Goal: Task Accomplishment & Management: Manage account settings

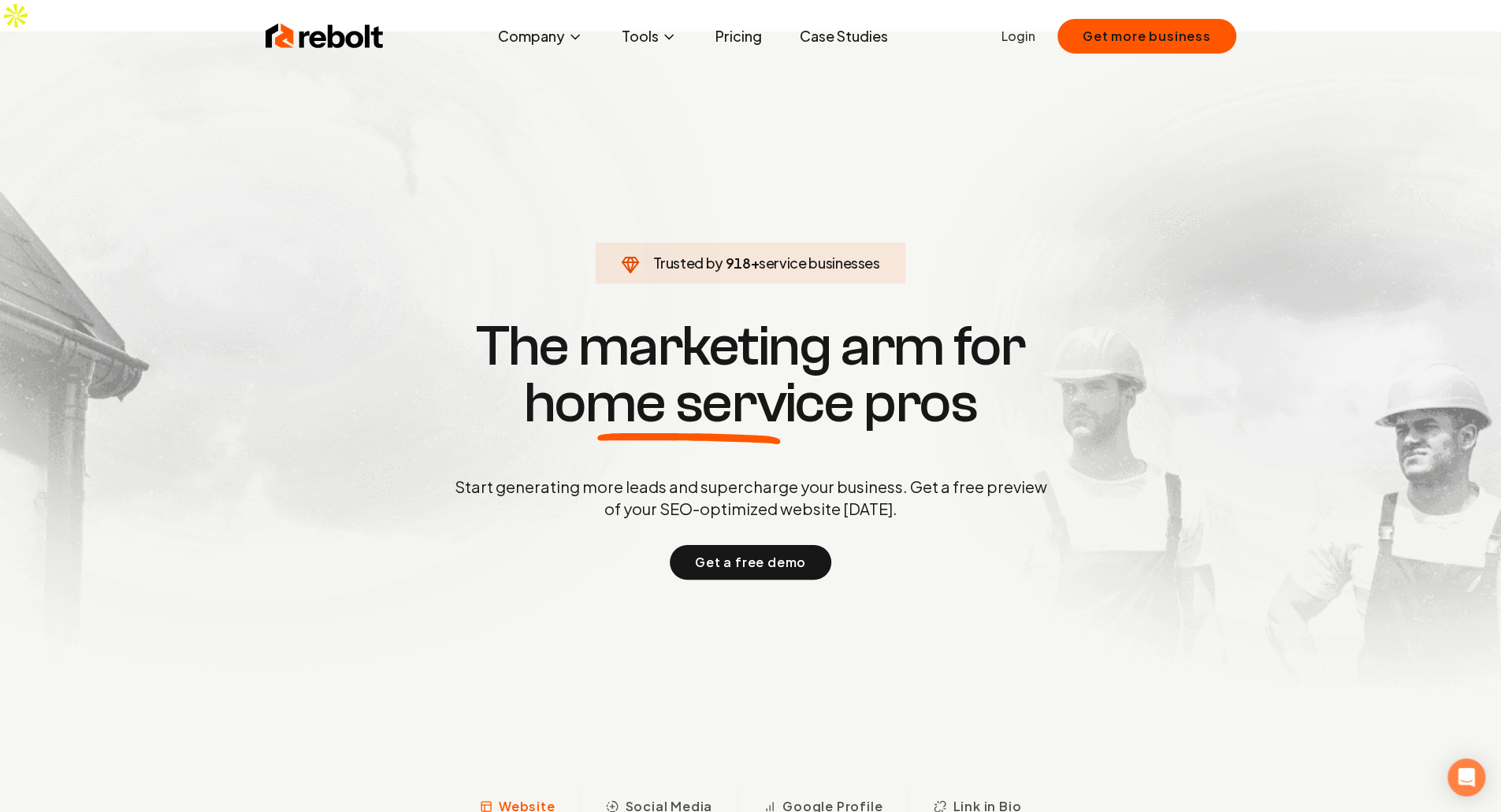
click at [1021, 53] on ul "Login Get more business" at bounding box center [1119, 37] width 235 height 35
click at [1018, 32] on link "Login" at bounding box center [1018, 37] width 34 height 19
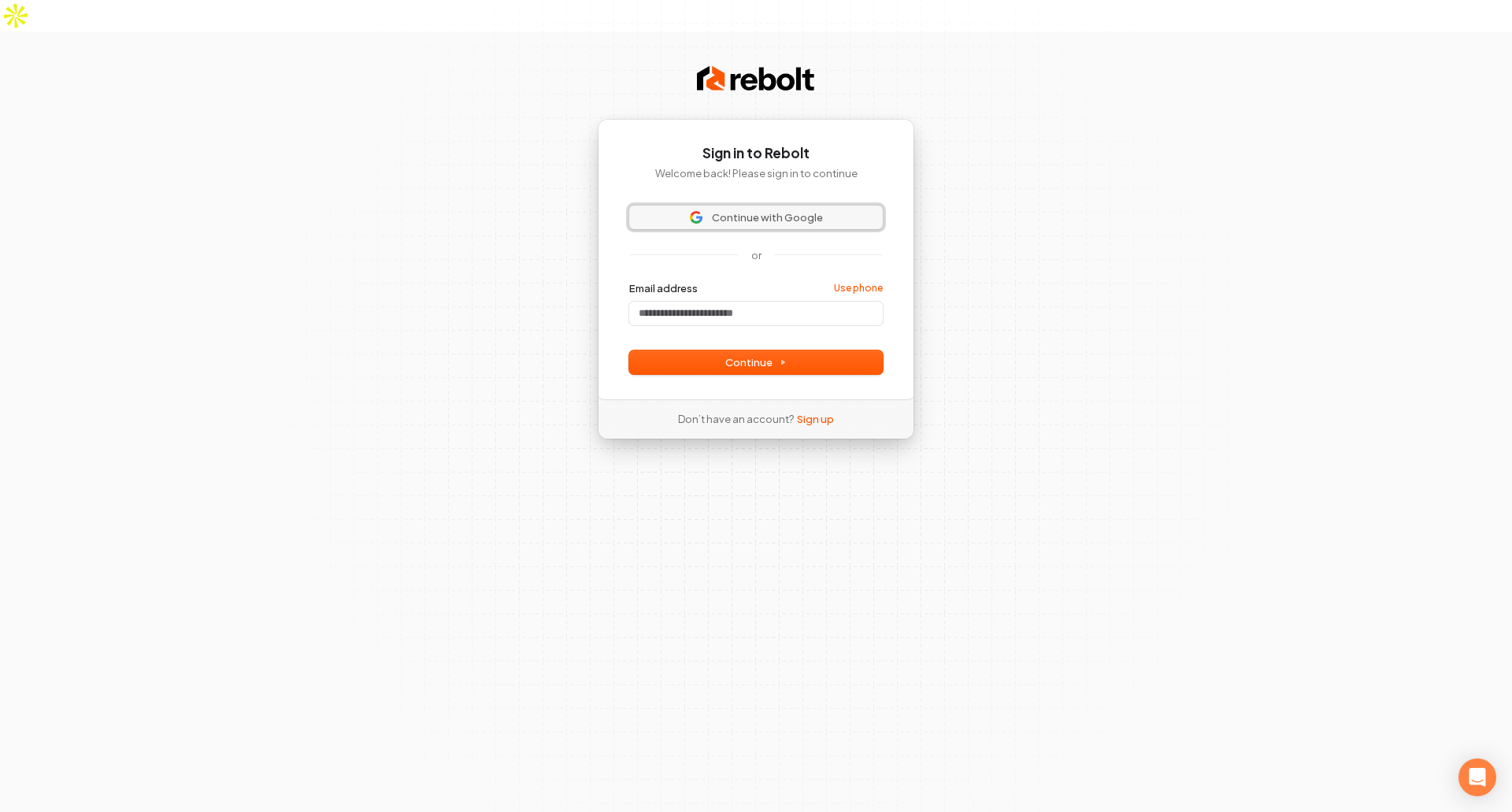
click at [723, 210] on span "Continue with Google" at bounding box center [767, 217] width 111 height 14
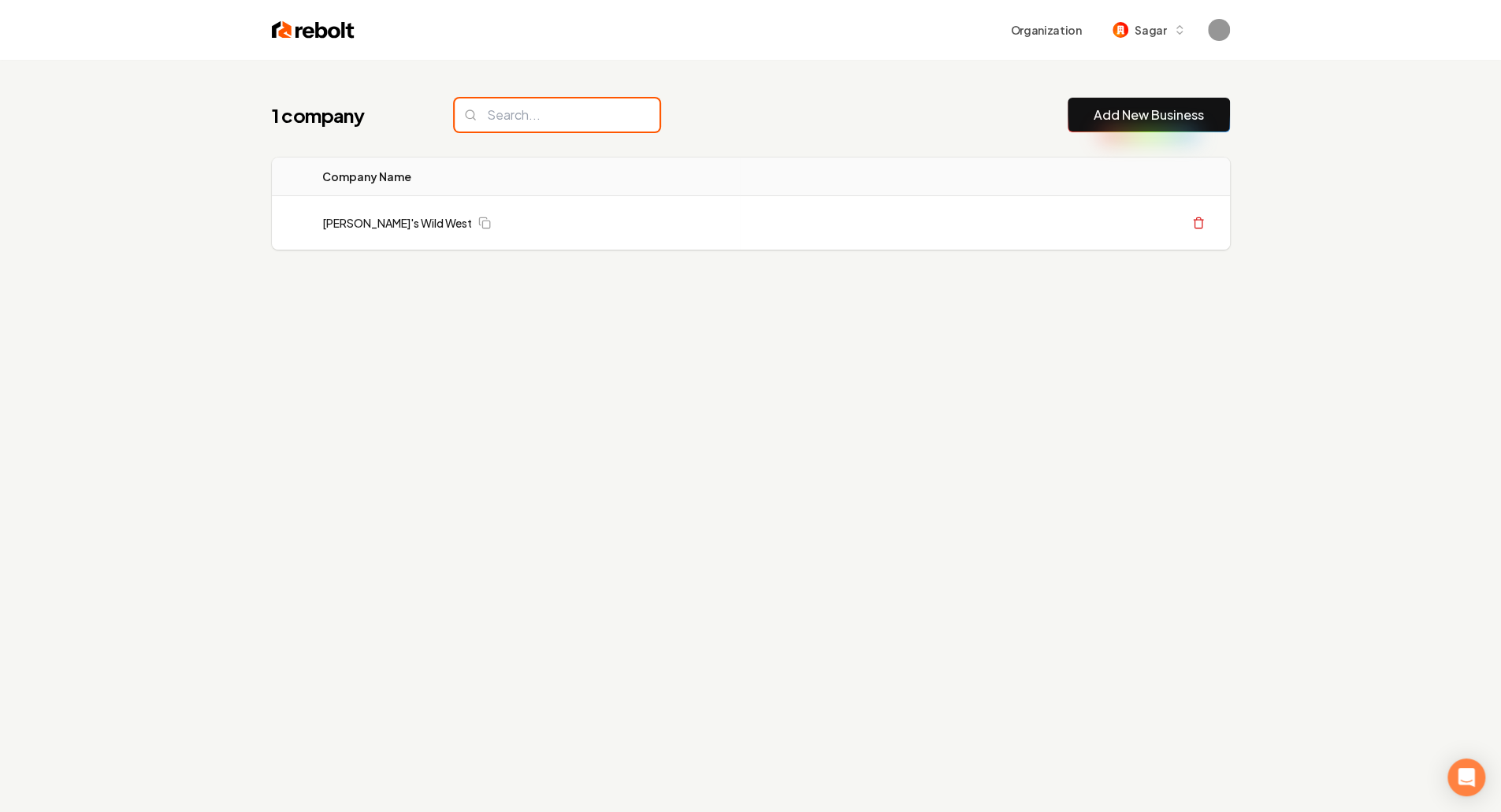
click at [509, 106] on input "search" at bounding box center [556, 115] width 204 height 33
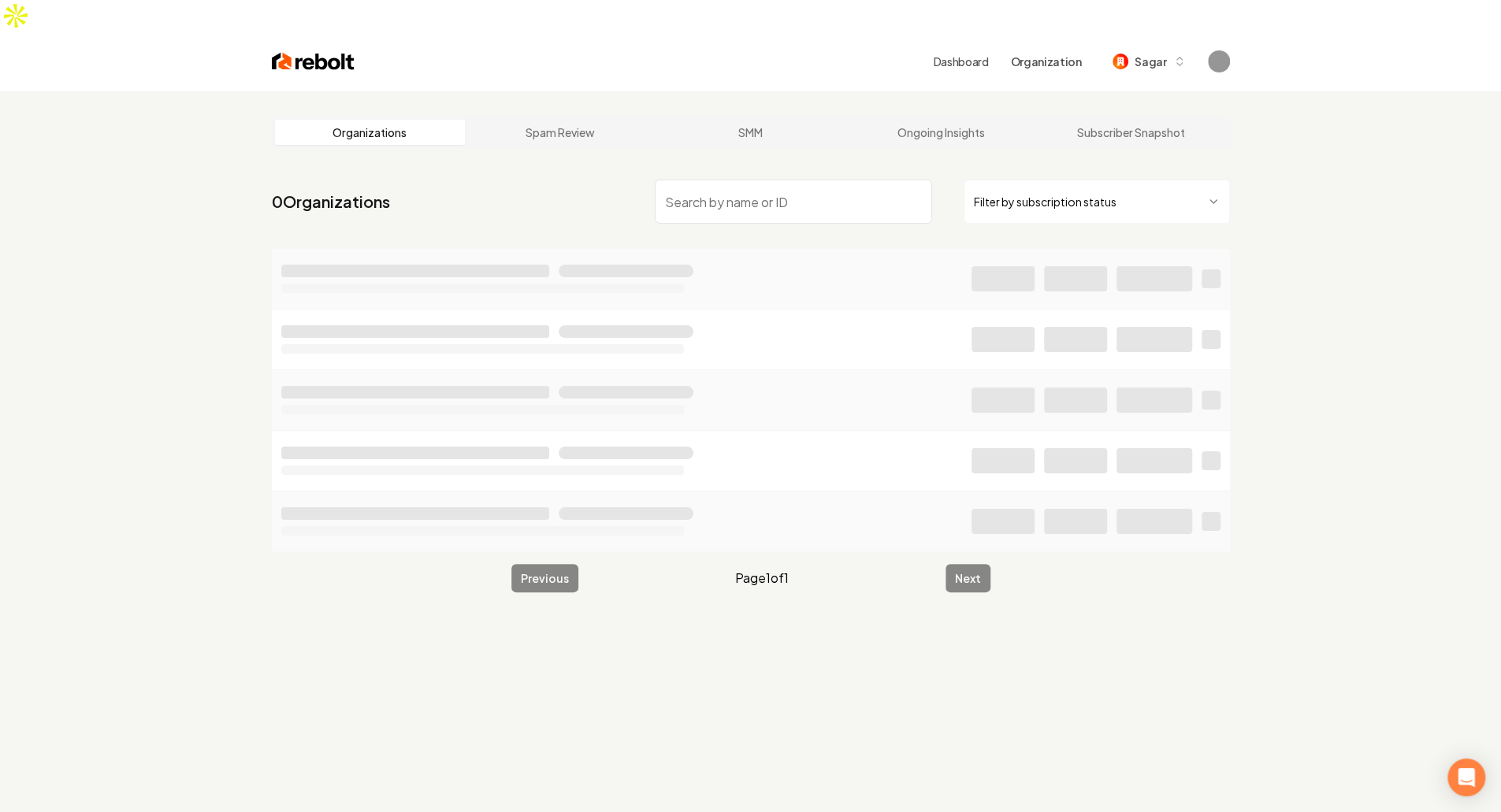
click at [768, 180] on input "search" at bounding box center [793, 202] width 277 height 44
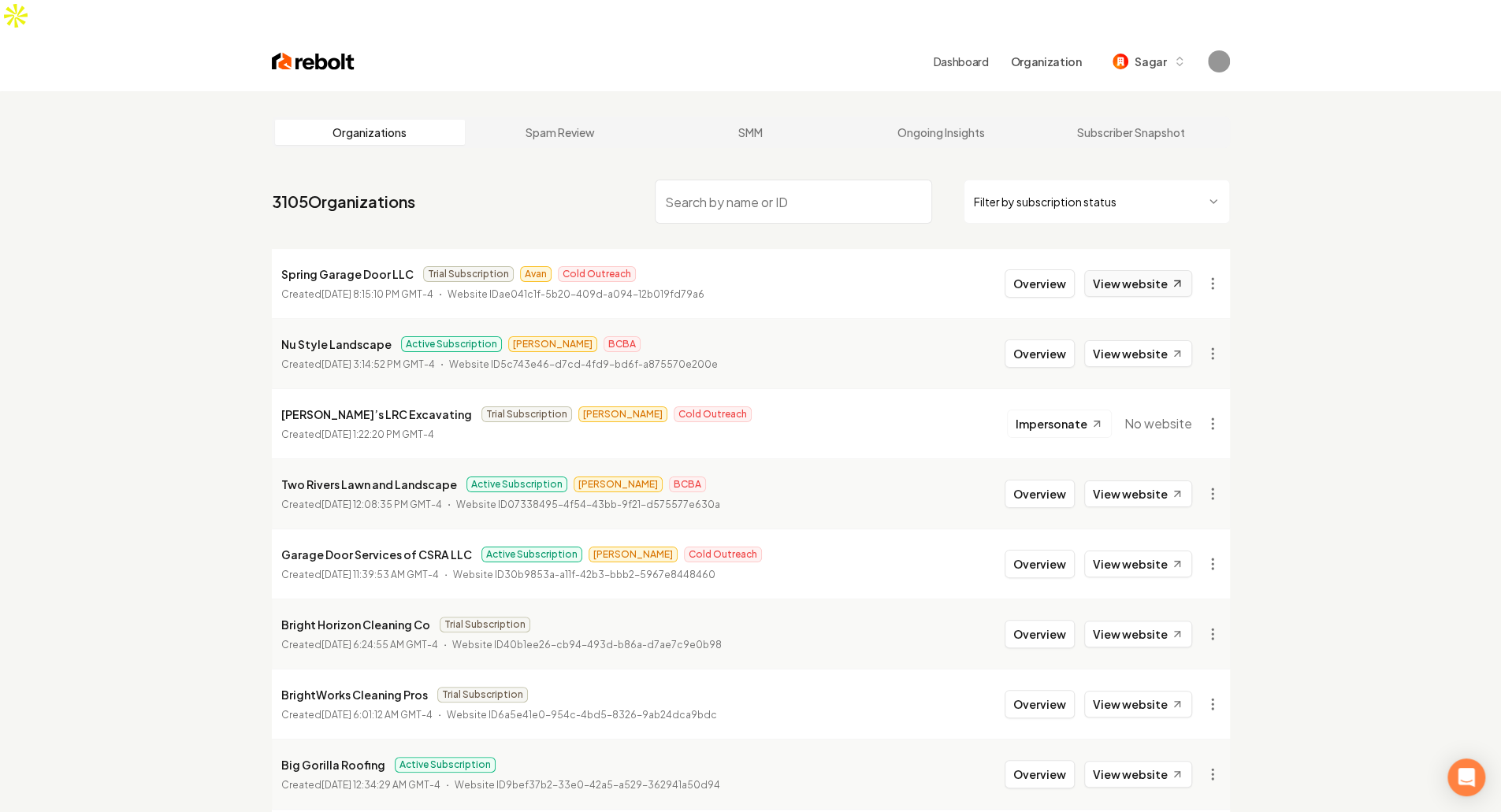
click at [1160, 270] on link "View website" at bounding box center [1138, 283] width 108 height 27
click at [1033, 269] on button "Overview" at bounding box center [1040, 283] width 70 height 28
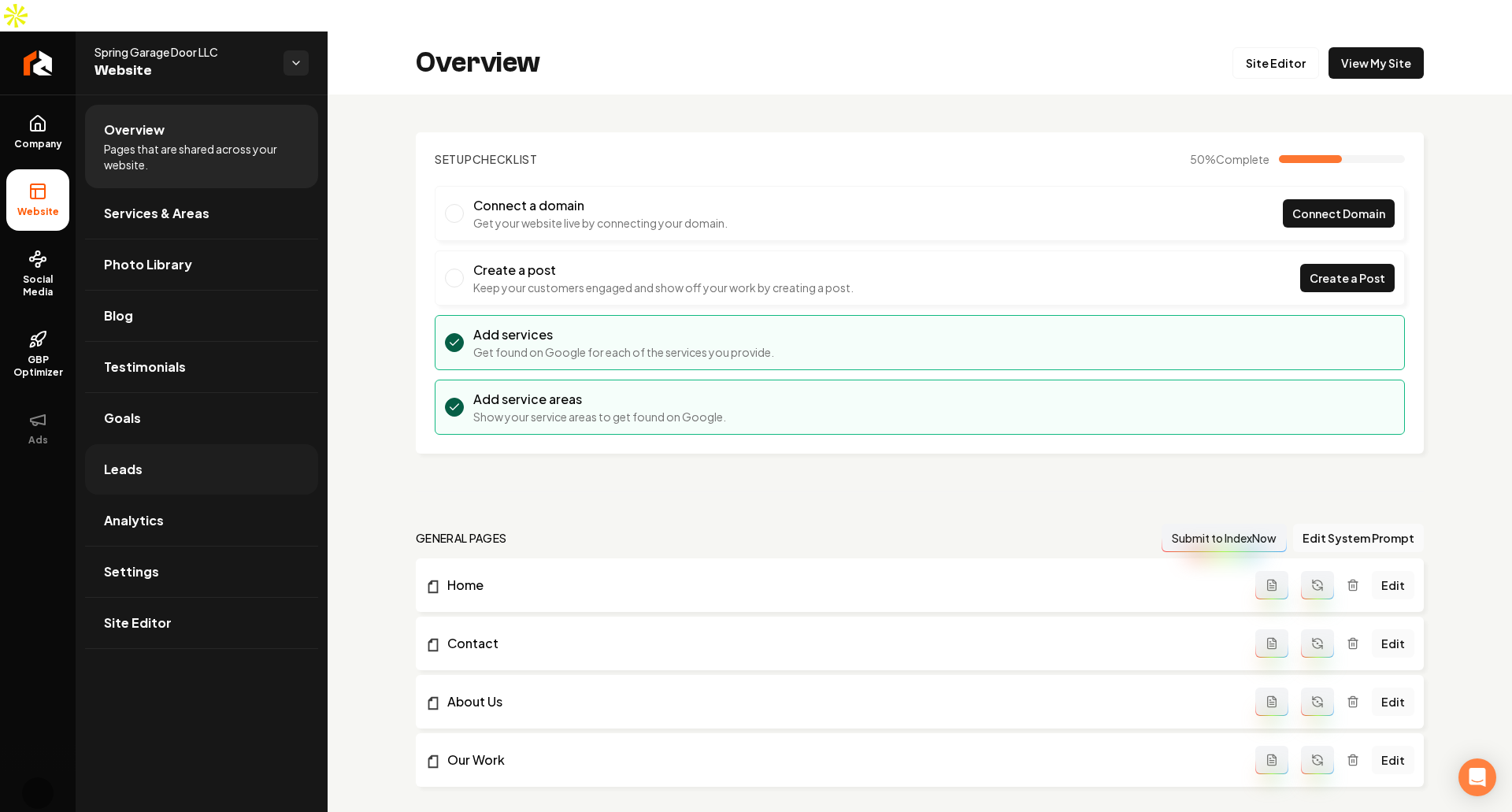
click at [156, 444] on link "Leads" at bounding box center [202, 468] width 233 height 50
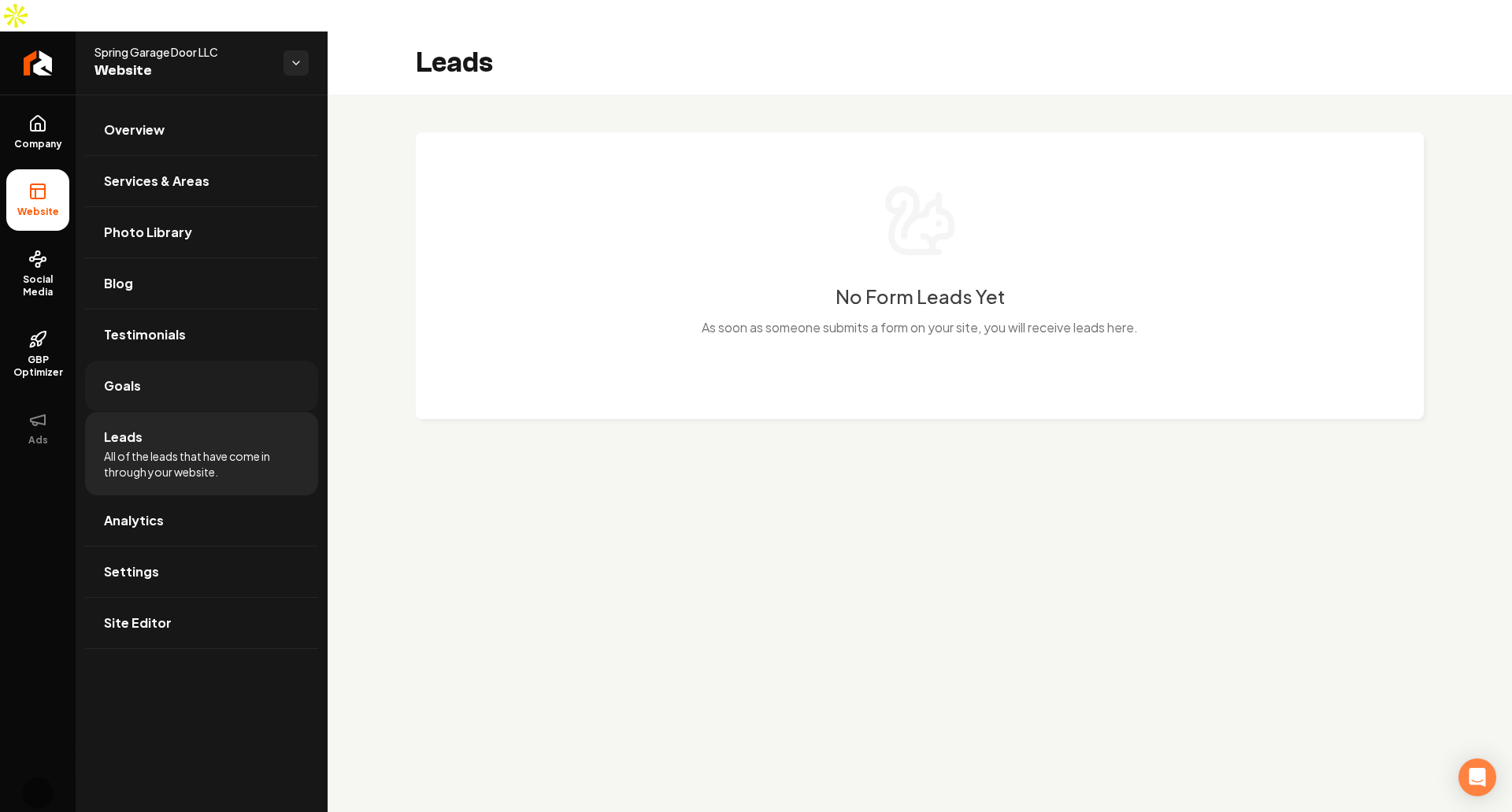
click at [123, 376] on span "Goals" at bounding box center [123, 386] width 37 height 19
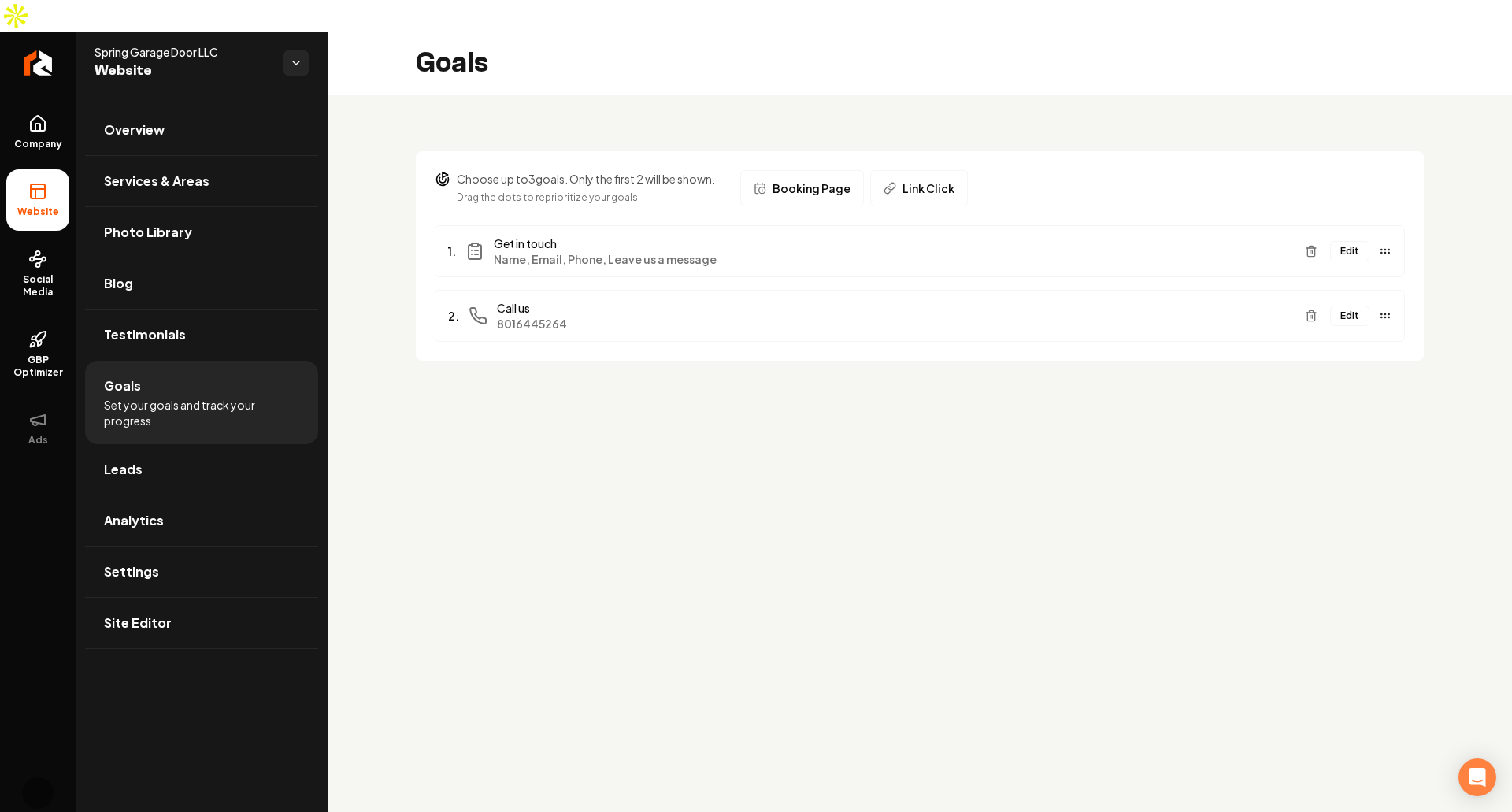
click at [490, 171] on p "Choose up to 3 goals. Only the first 2 will be shown." at bounding box center [586, 179] width 259 height 16
copy p "Choose up to 3 goals. Only the first 2 will be shown."
click at [1354, 241] on button "Edit" at bounding box center [1350, 251] width 39 height 20
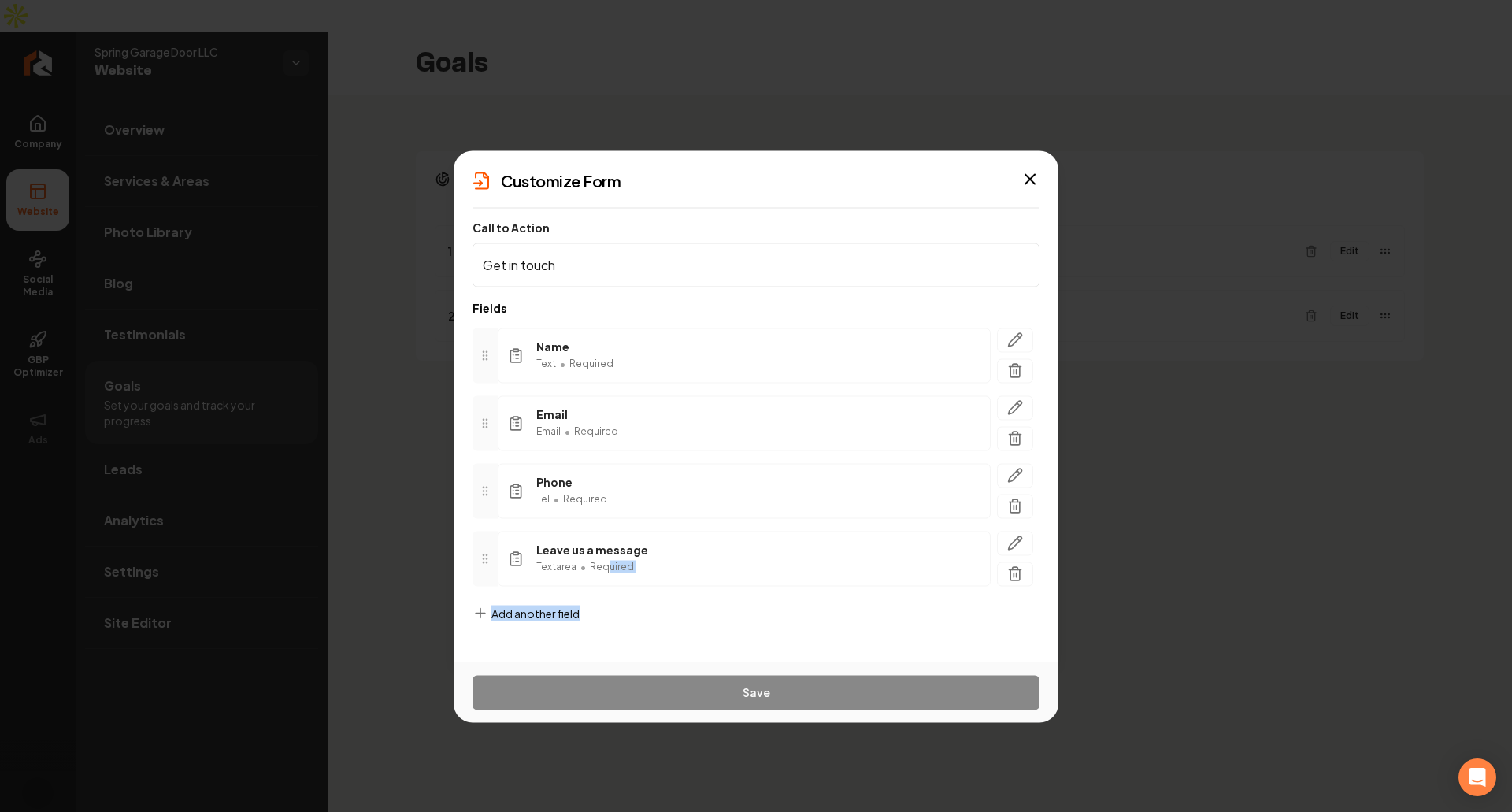
drag, startPoint x: 603, startPoint y: 616, endPoint x: 604, endPoint y: 637, distance: 21.0
click at [604, 637] on form "Call to Action Get in touch Fields Name Text • Required Email Email • Required …" at bounding box center [756, 432] width 567 height 425
copy form "uired To pick up a draggable item, press the space bar. While dragging, use the…"
click at [645, 629] on form "Call to Action Get in touch Fields Name Text • Required Email Email • Required …" at bounding box center [756, 432] width 567 height 425
click at [1017, 538] on icon "button" at bounding box center [1018, 539] width 3 height 3
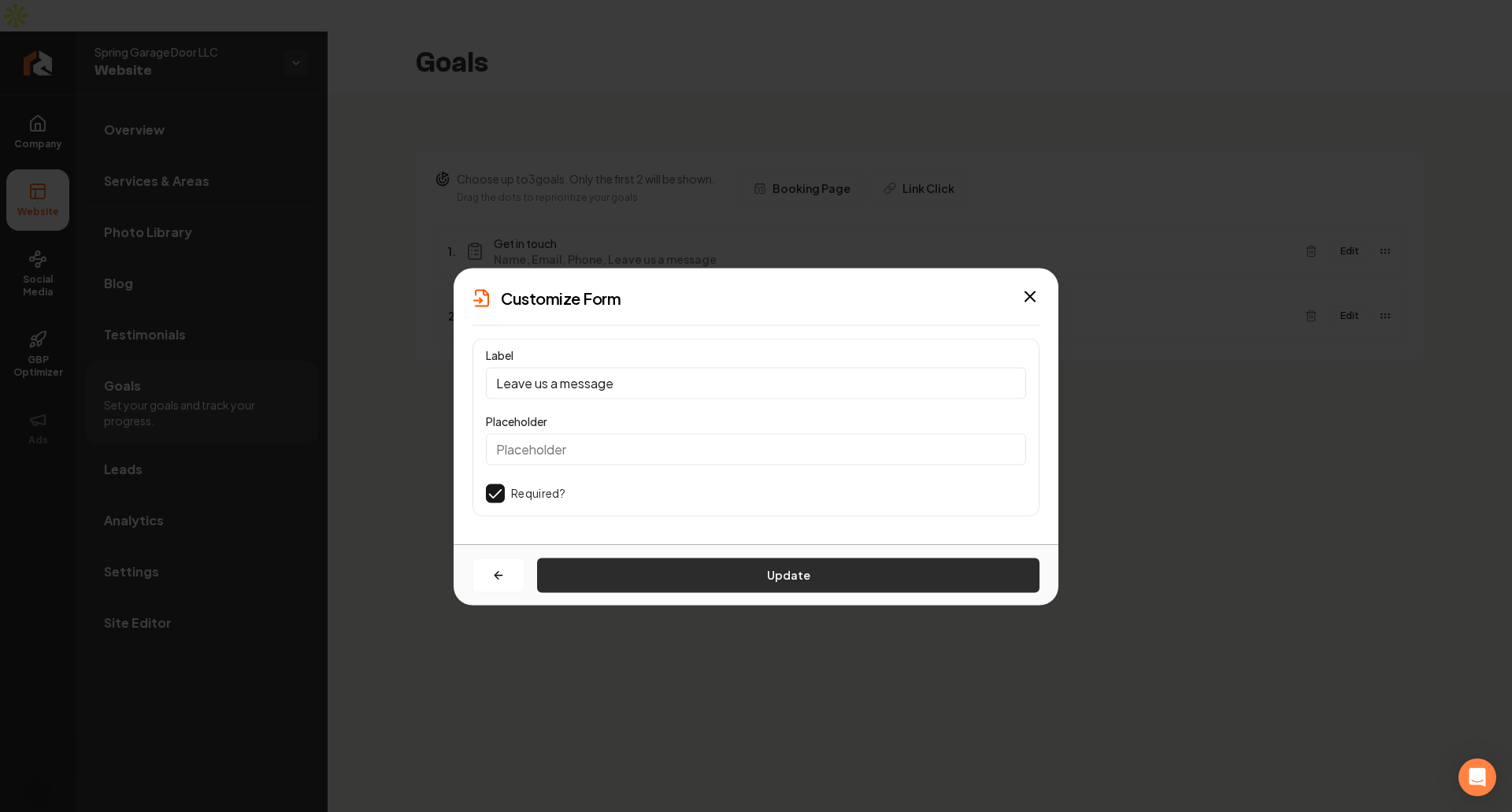
click at [860, 590] on button "Update" at bounding box center [788, 575] width 503 height 35
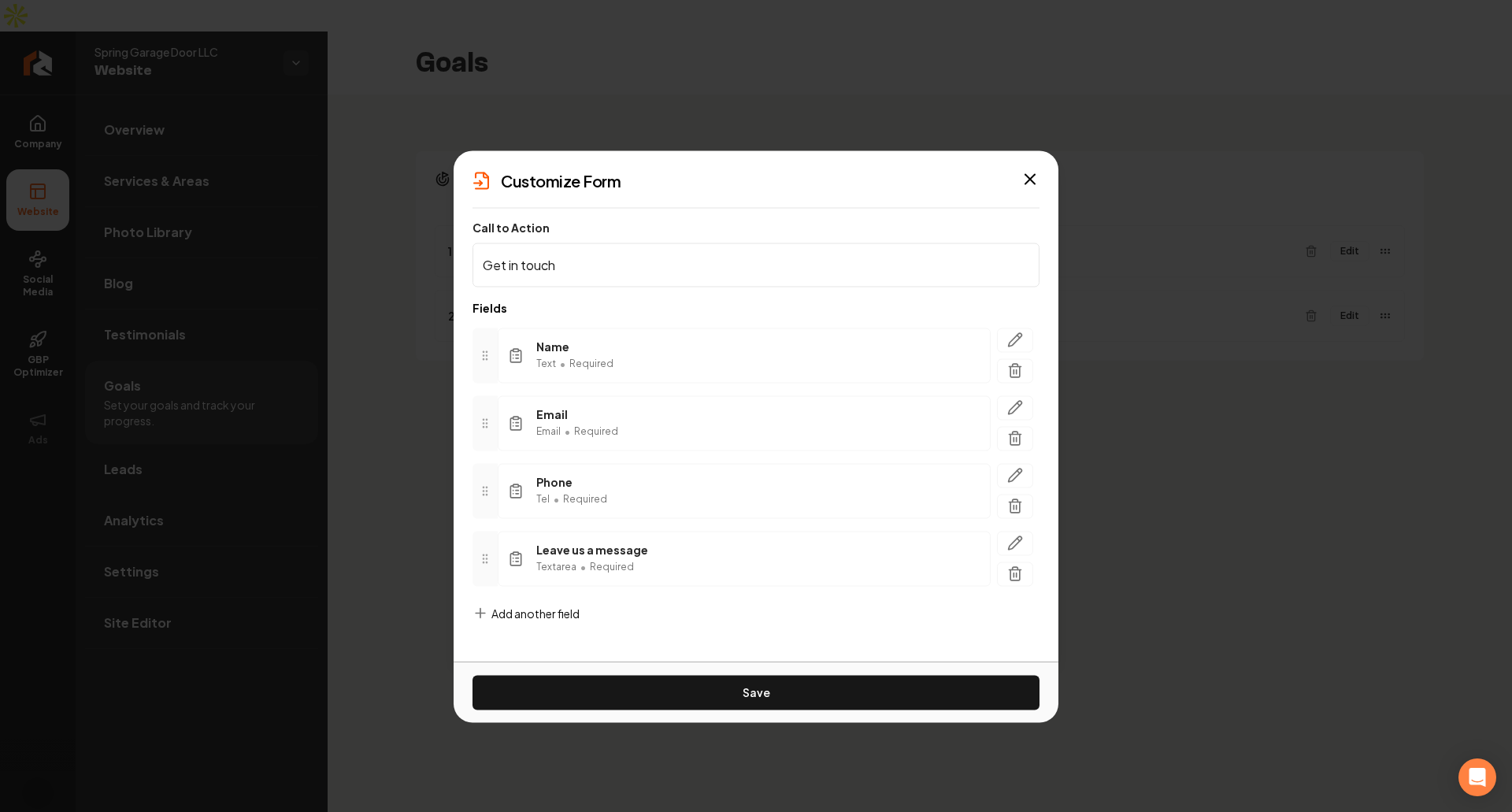
click at [809, 573] on div "Leave us a message Textarea • Required" at bounding box center [744, 558] width 493 height 55
drag, startPoint x: 751, startPoint y: 680, endPoint x: 676, endPoint y: 640, distance: 85.0
click at [676, 640] on form "Call to Action Get in touch Fields Name Text • Required Email Email • Required …" at bounding box center [756, 432] width 567 height 425
